Goal: Task Accomplishment & Management: Complete application form

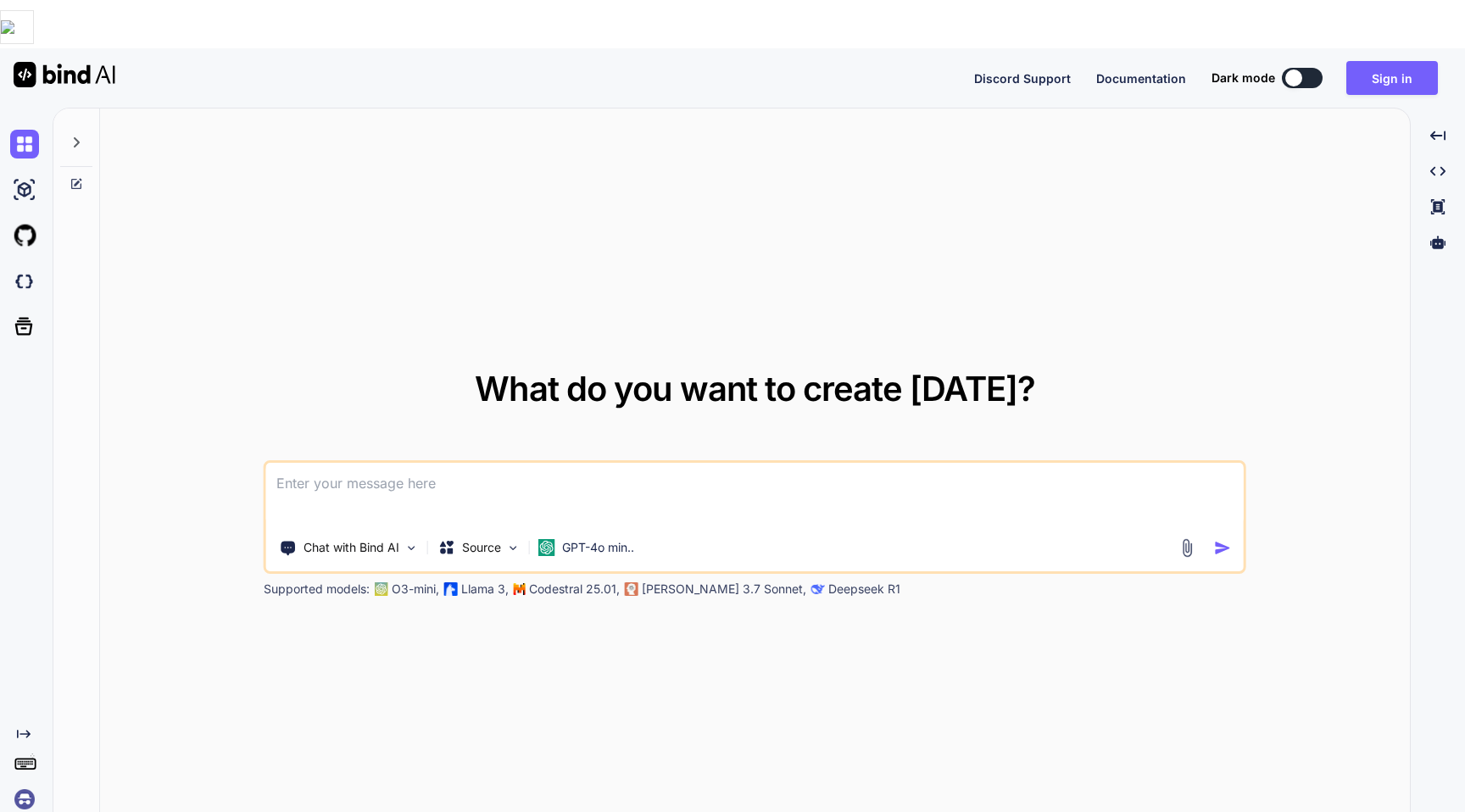
type textarea "x"
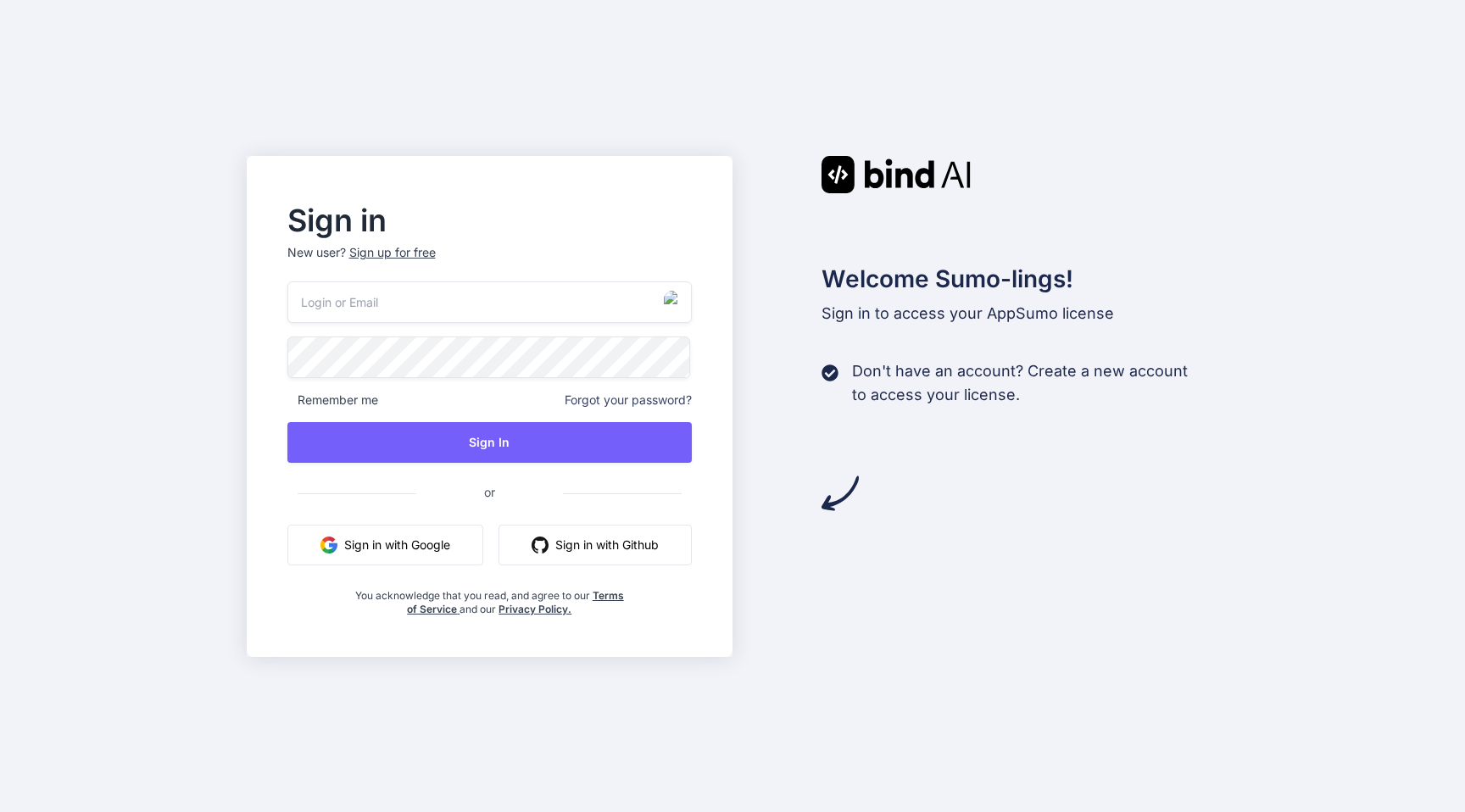
click at [373, 245] on div "Sign up for free" at bounding box center [392, 253] width 86 height 17
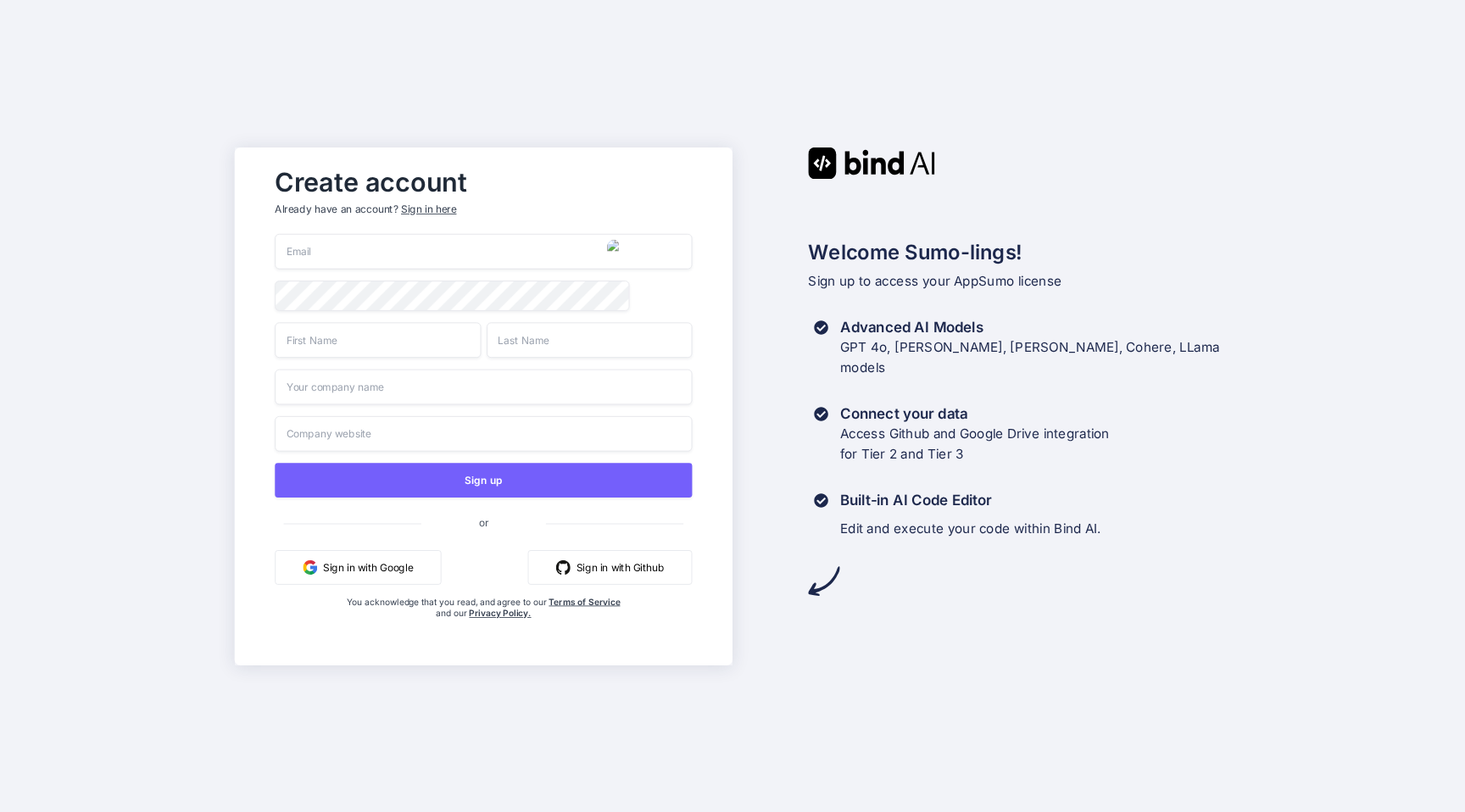
click at [609, 251] on img "button" at bounding box center [616, 247] width 17 height 17
type input "[EMAIL_ADDRESS][DOMAIN_NAME]"
click at [362, 346] on input "text" at bounding box center [377, 339] width 206 height 36
type input "Yeni"
type input "Saizz"
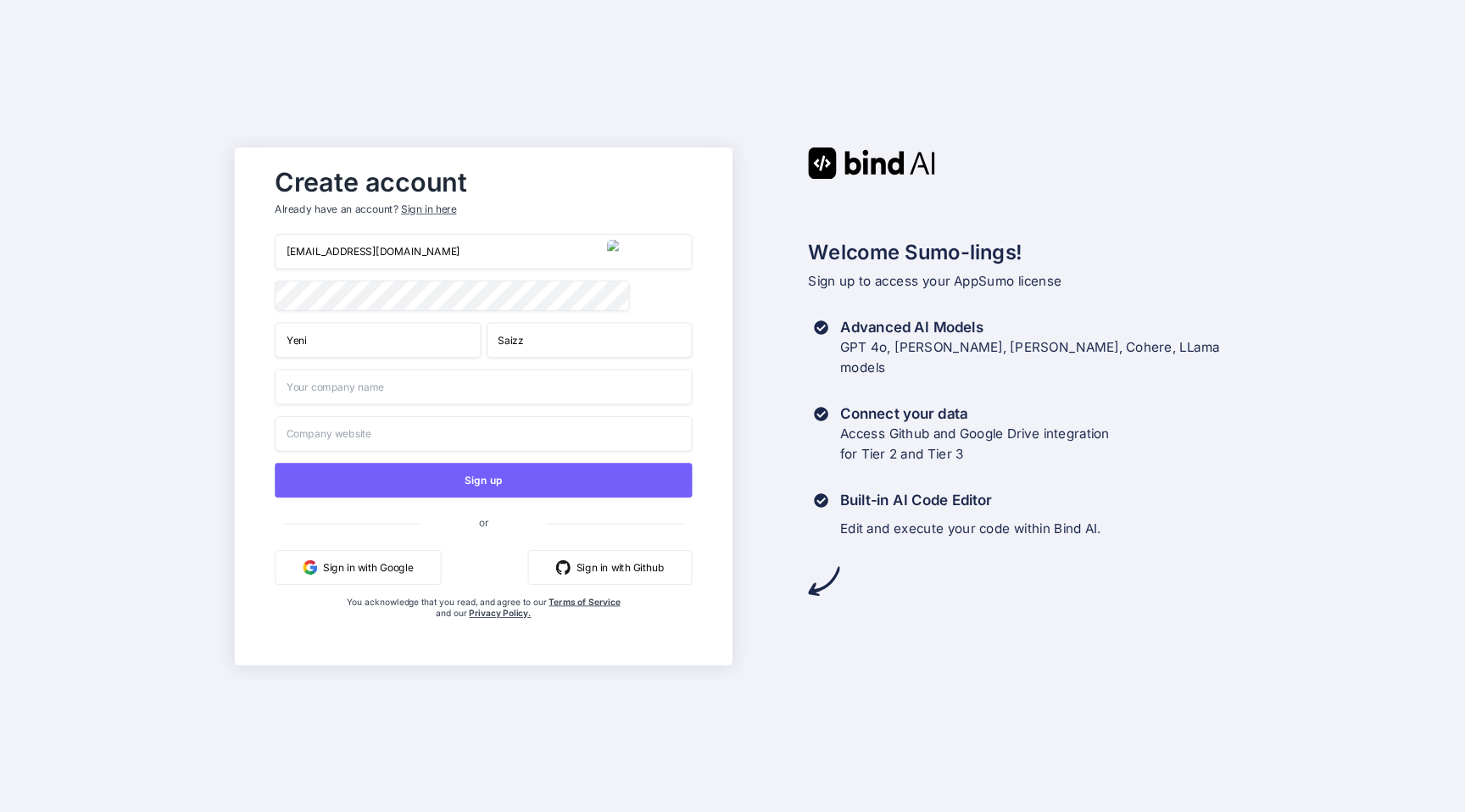
click at [319, 386] on input "text" at bounding box center [483, 386] width 417 height 36
type input "Seizza"
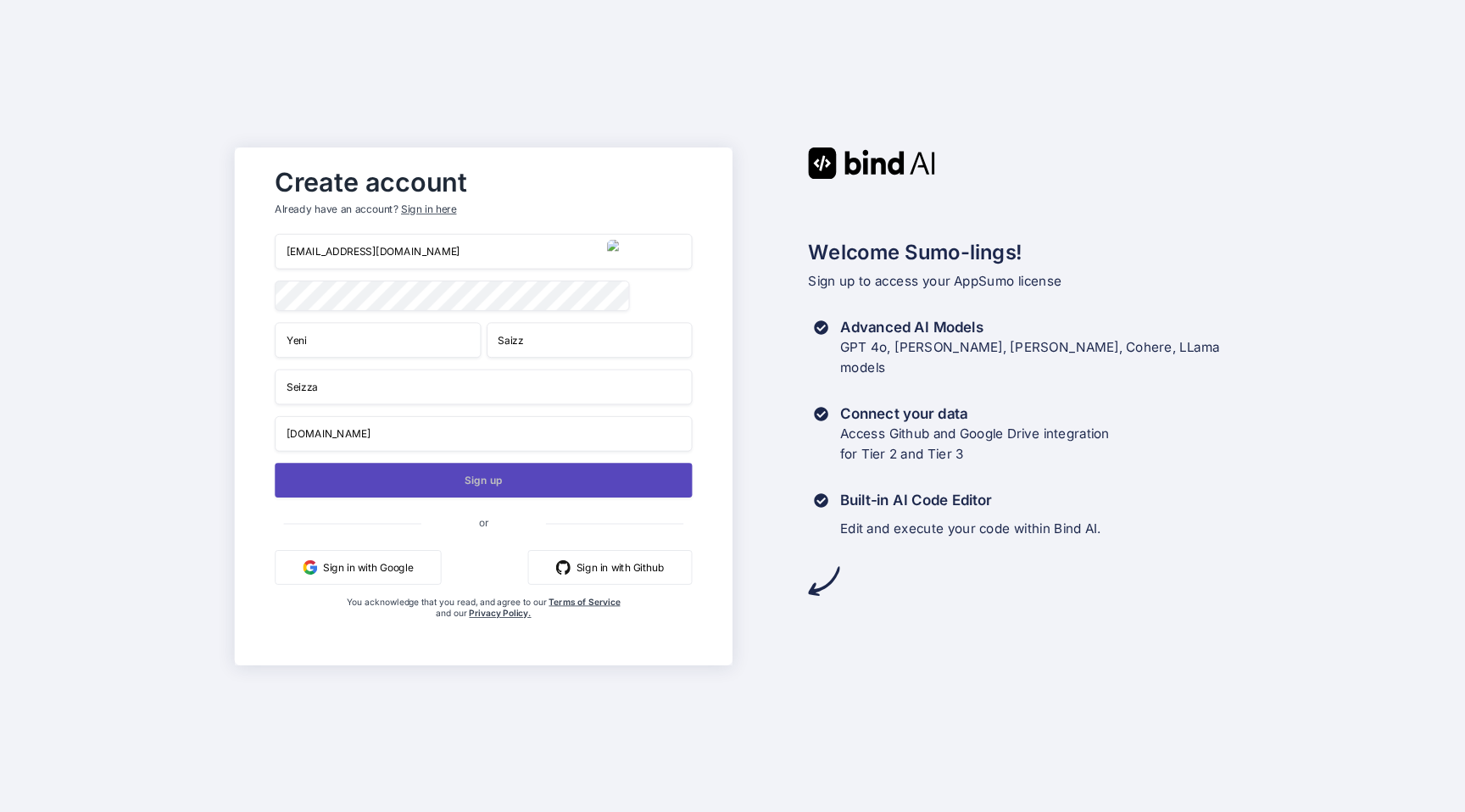
type input "[DOMAIN_NAME]"
click at [467, 471] on button "Sign up" at bounding box center [483, 480] width 417 height 35
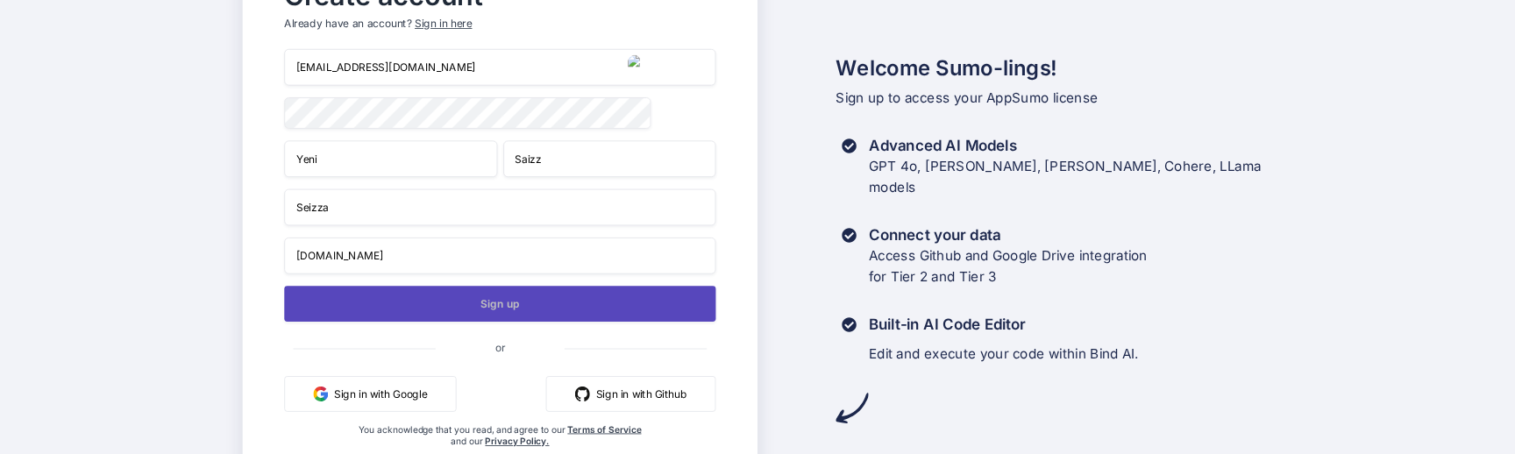
click at [394, 302] on button "Sign up" at bounding box center [499, 304] width 431 height 36
click at [498, 303] on button "Sign up" at bounding box center [499, 304] width 431 height 36
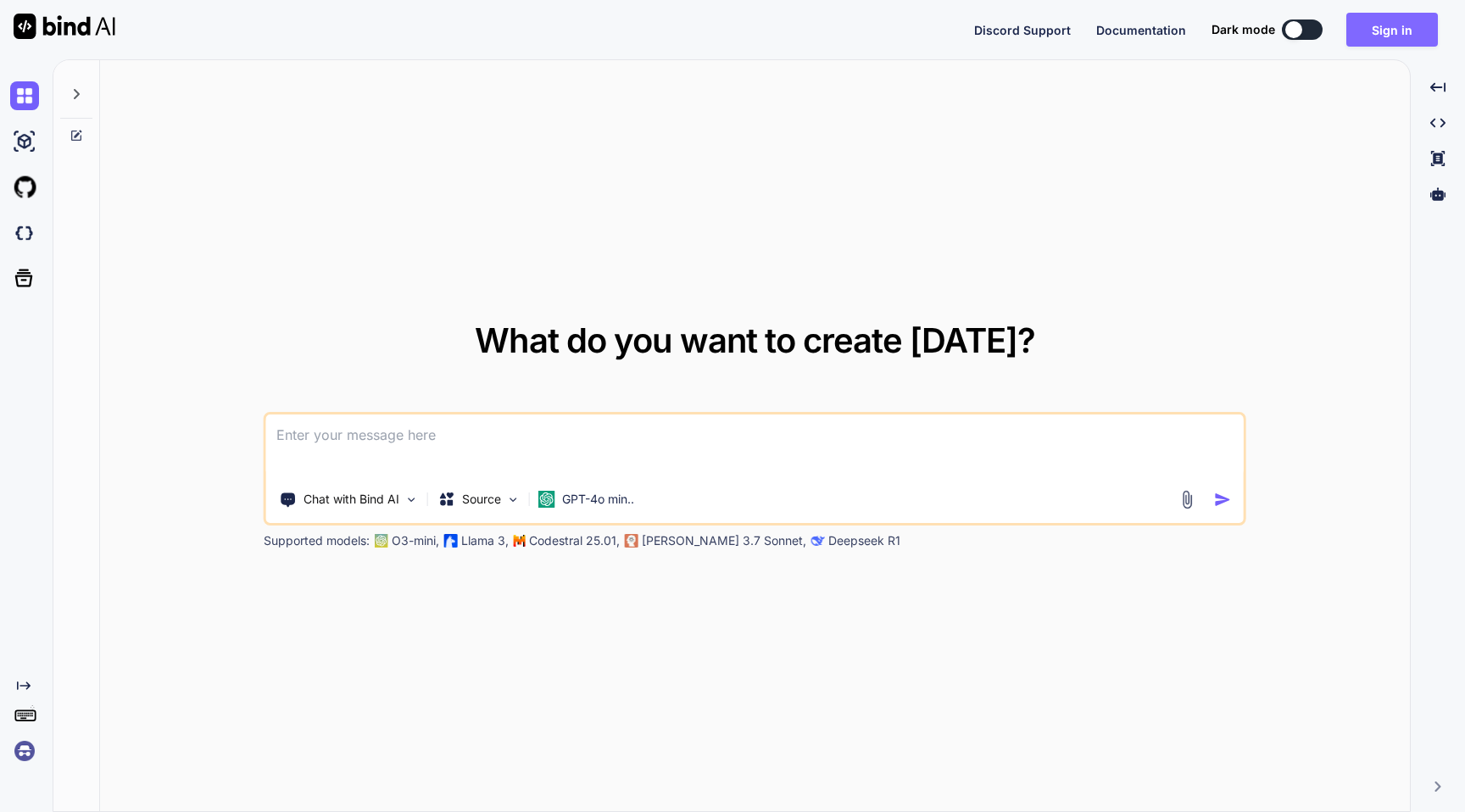
click at [1365, 44] on button "Sign in" at bounding box center [1392, 29] width 92 height 34
